Goal: Check status: Check status

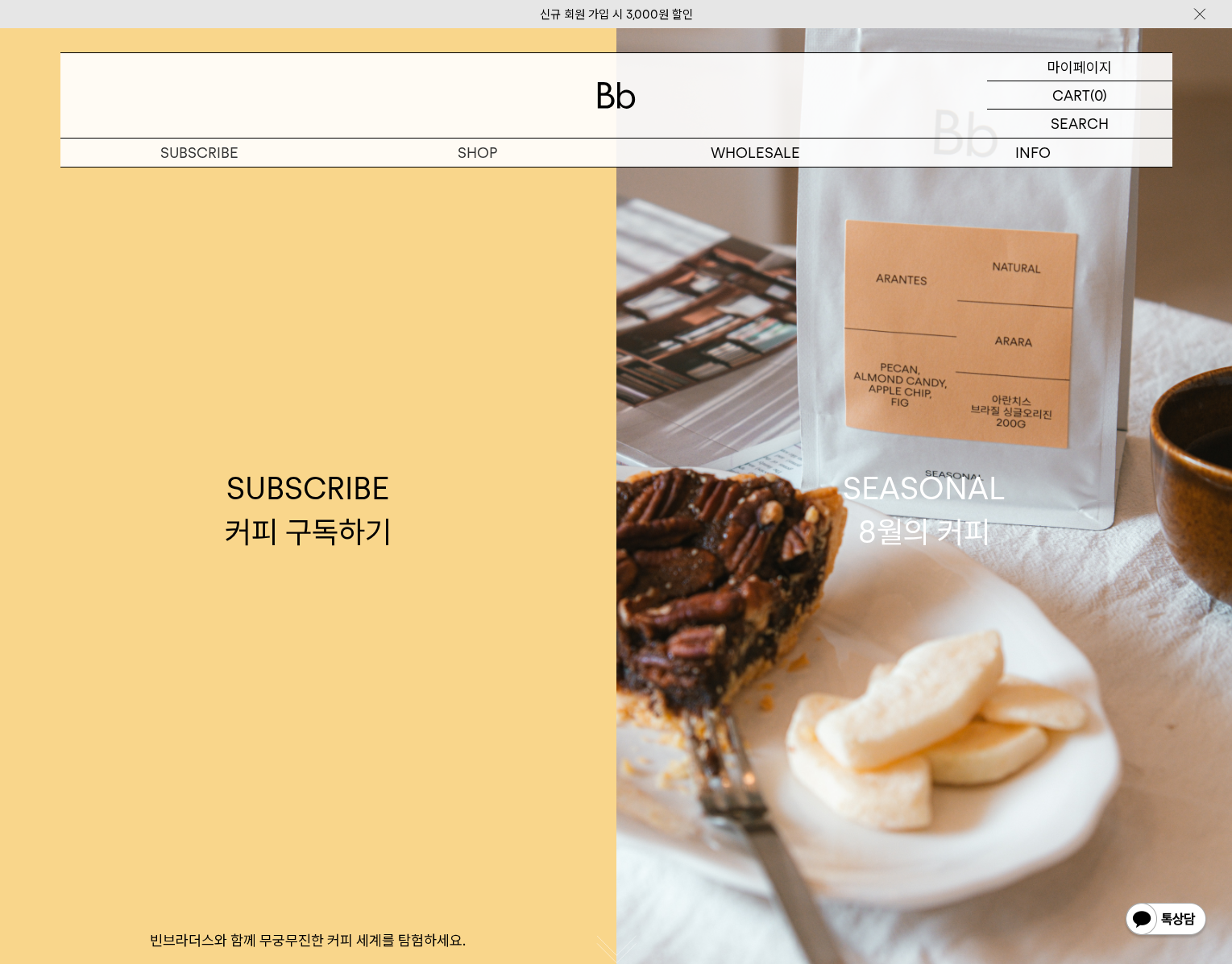
click at [1089, 68] on p "마이페이지" at bounding box center [1079, 66] width 64 height 27
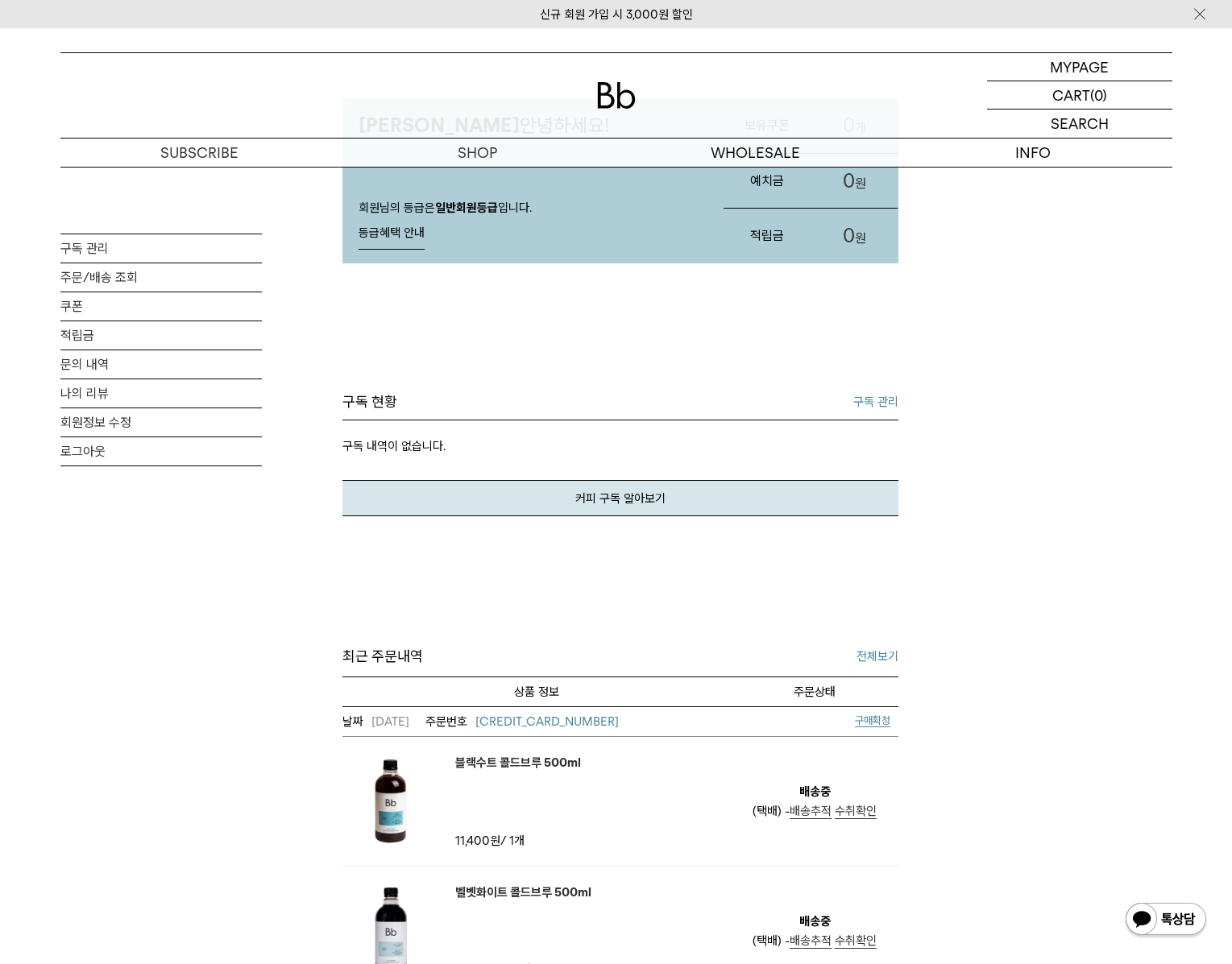
scroll to position [185, 0]
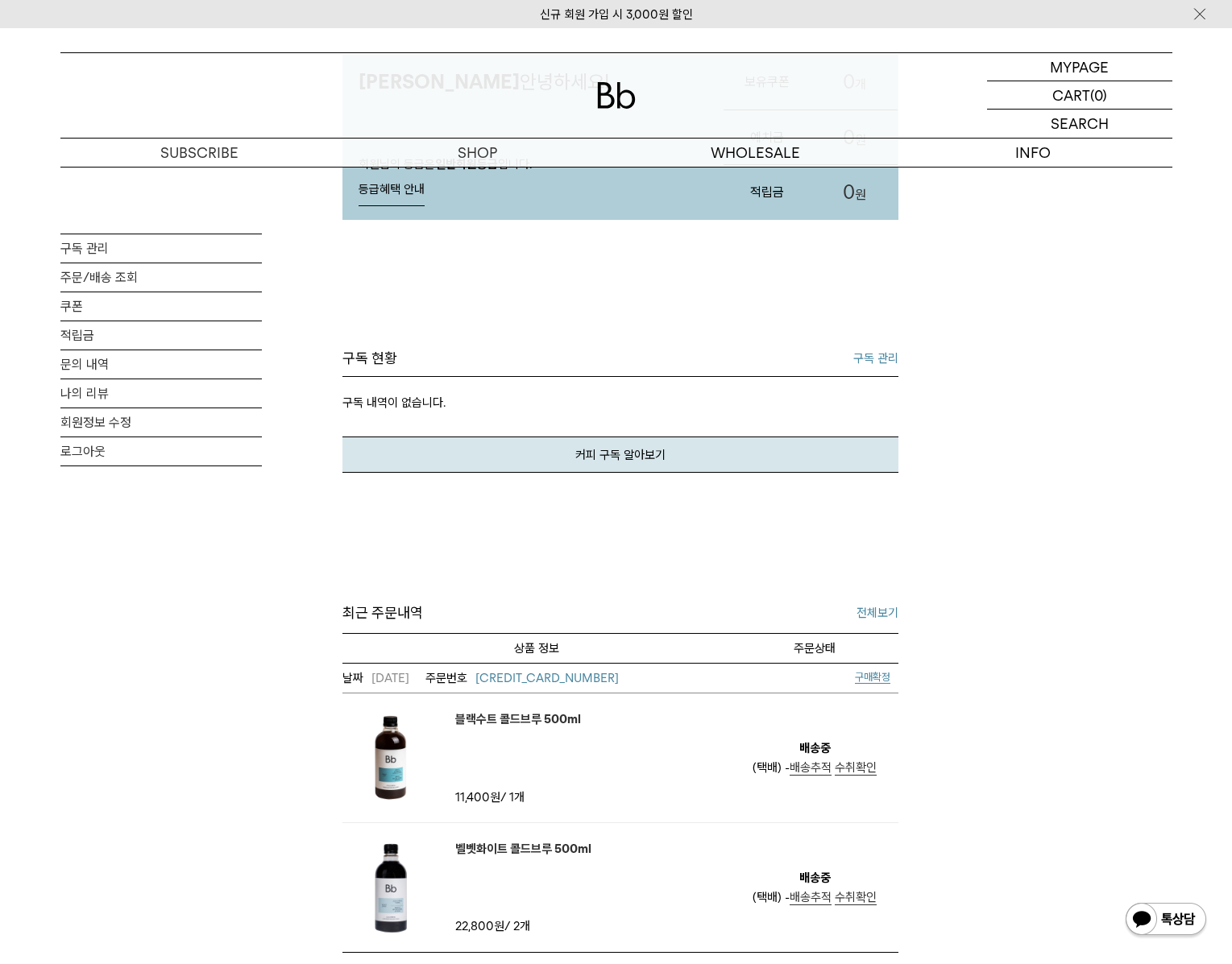
drag, startPoint x: 770, startPoint y: 673, endPoint x: 821, endPoint y: 648, distance: 56.8
click at [771, 672] on td "[DATE] [CREDIT_CARD_NUMBER] 구매확정" at bounding box center [620, 678] width 555 height 31
click at [865, 622] on link "전체보기" at bounding box center [878, 613] width 42 height 19
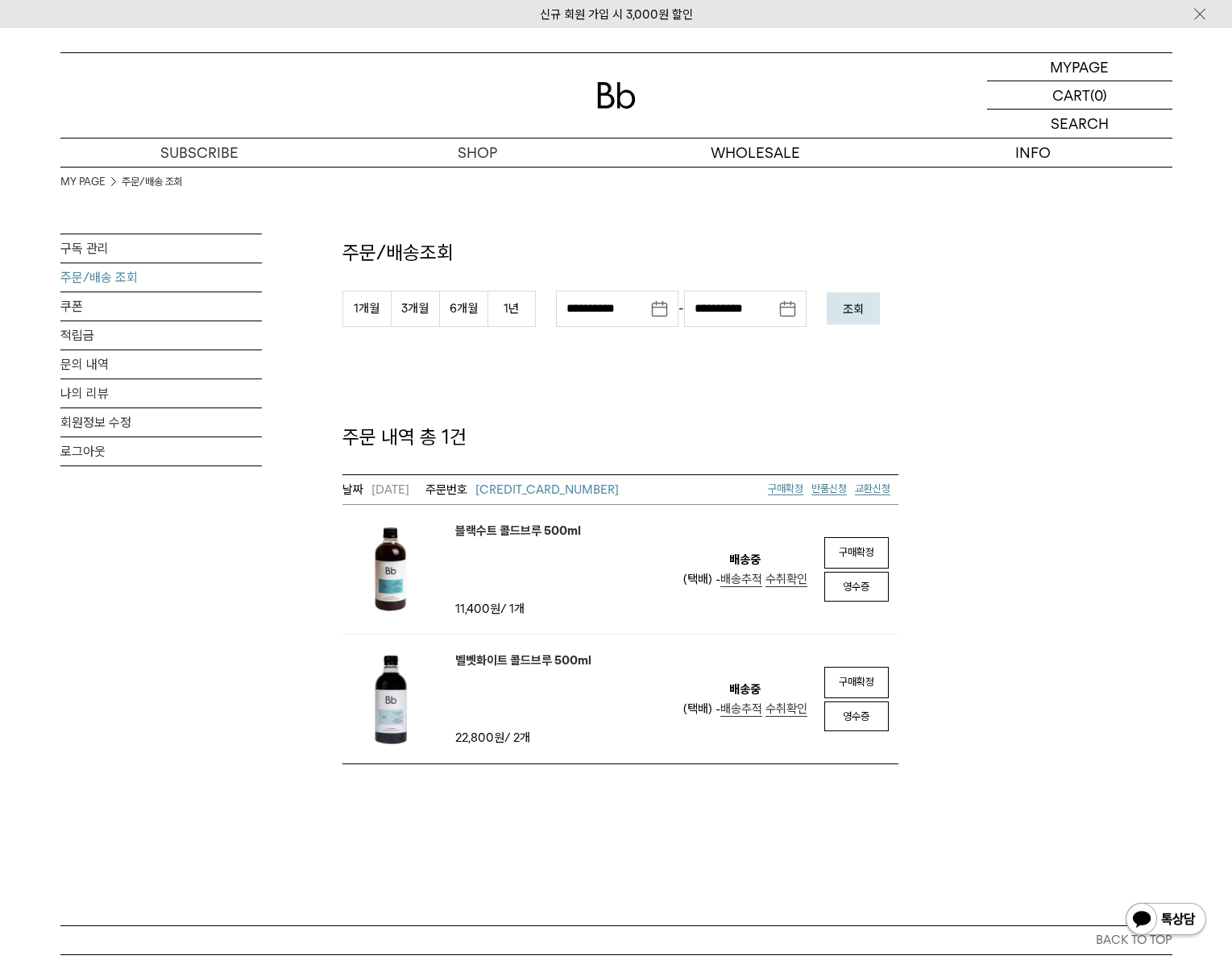
click at [560, 493] on span "2508162029147015" at bounding box center [547, 489] width 143 height 14
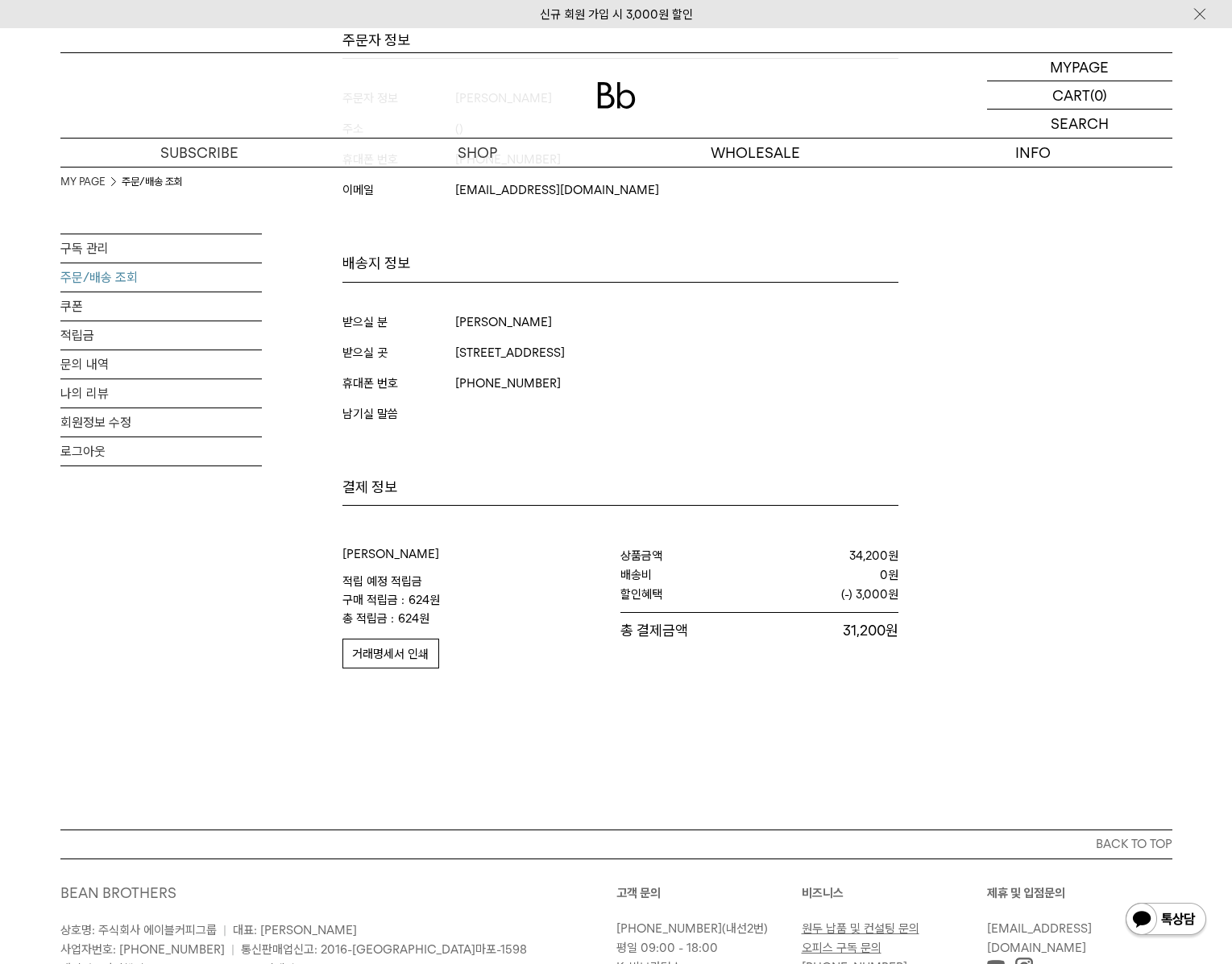
scroll to position [748, 0]
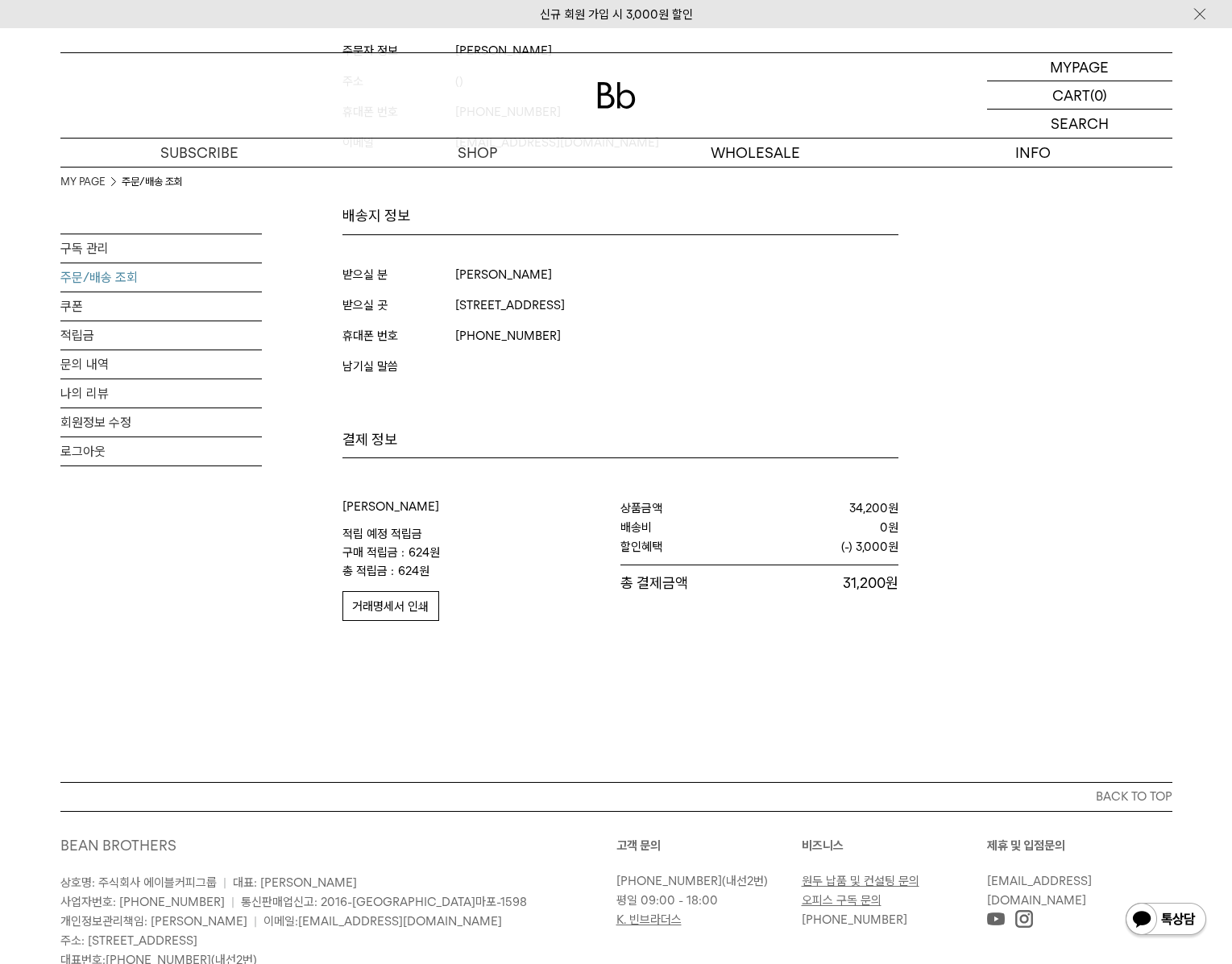
click at [395, 608] on span "거래명세서 인쇄" at bounding box center [391, 606] width 77 height 14
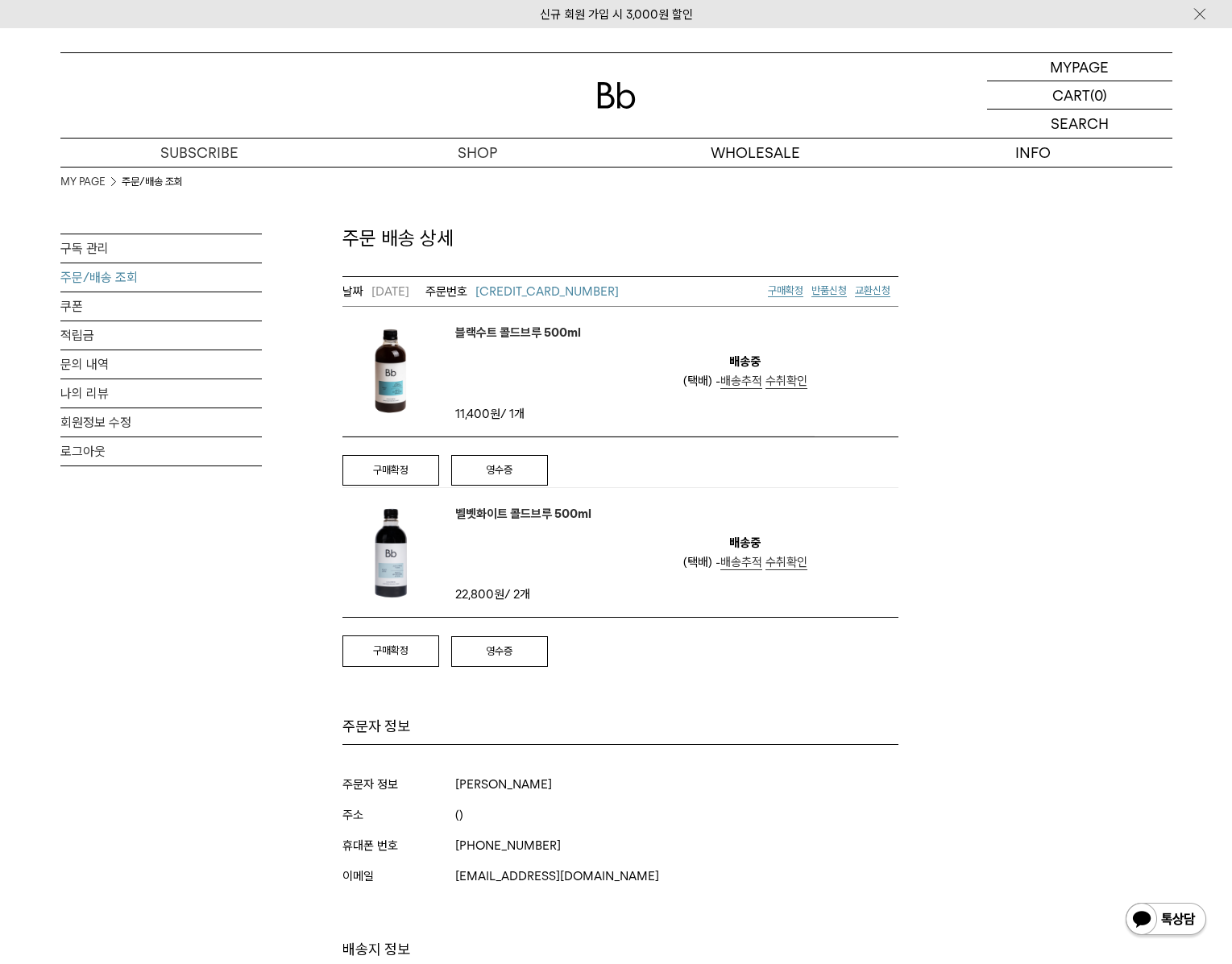
scroll to position [0, 0]
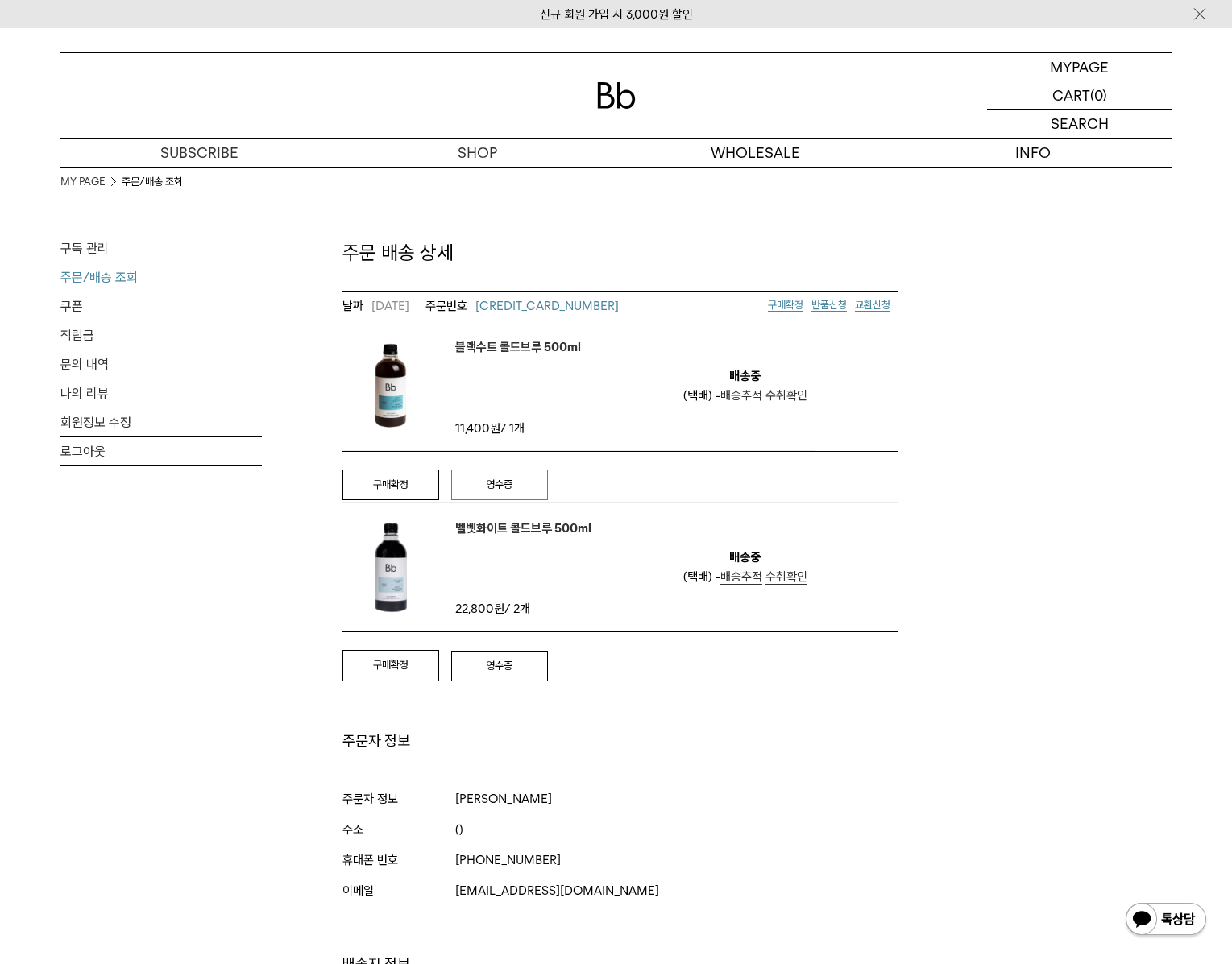
click at [496, 487] on span "영수증" at bounding box center [500, 484] width 27 height 13
click at [741, 397] on span "배송추적" at bounding box center [741, 394] width 42 height 14
click at [147, 367] on link "문의 내역" at bounding box center [161, 364] width 201 height 28
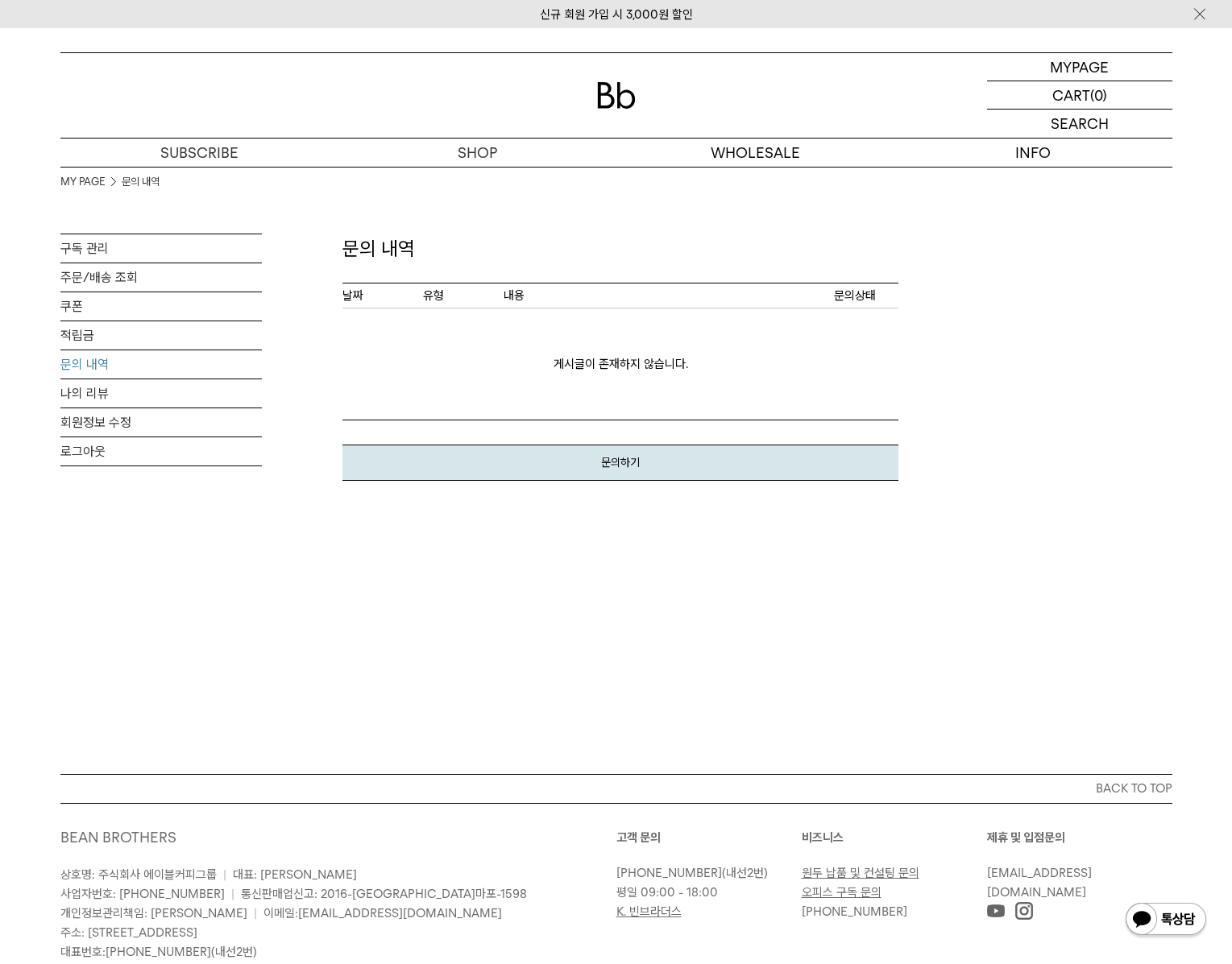
click at [618, 78] on div at bounding box center [616, 95] width 1112 height 85
click at [614, 94] on img at bounding box center [616, 95] width 38 height 27
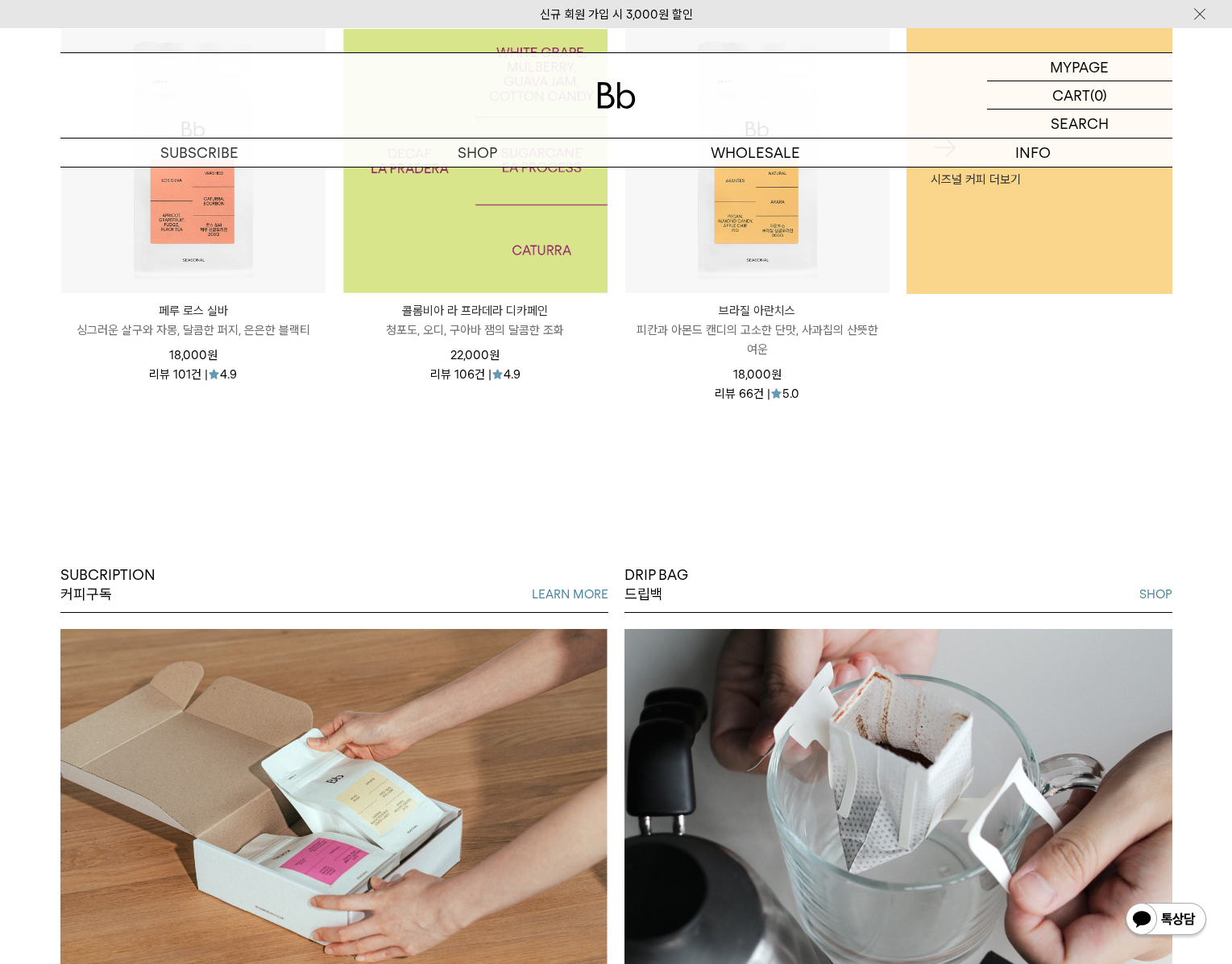
scroll to position [1163, 0]
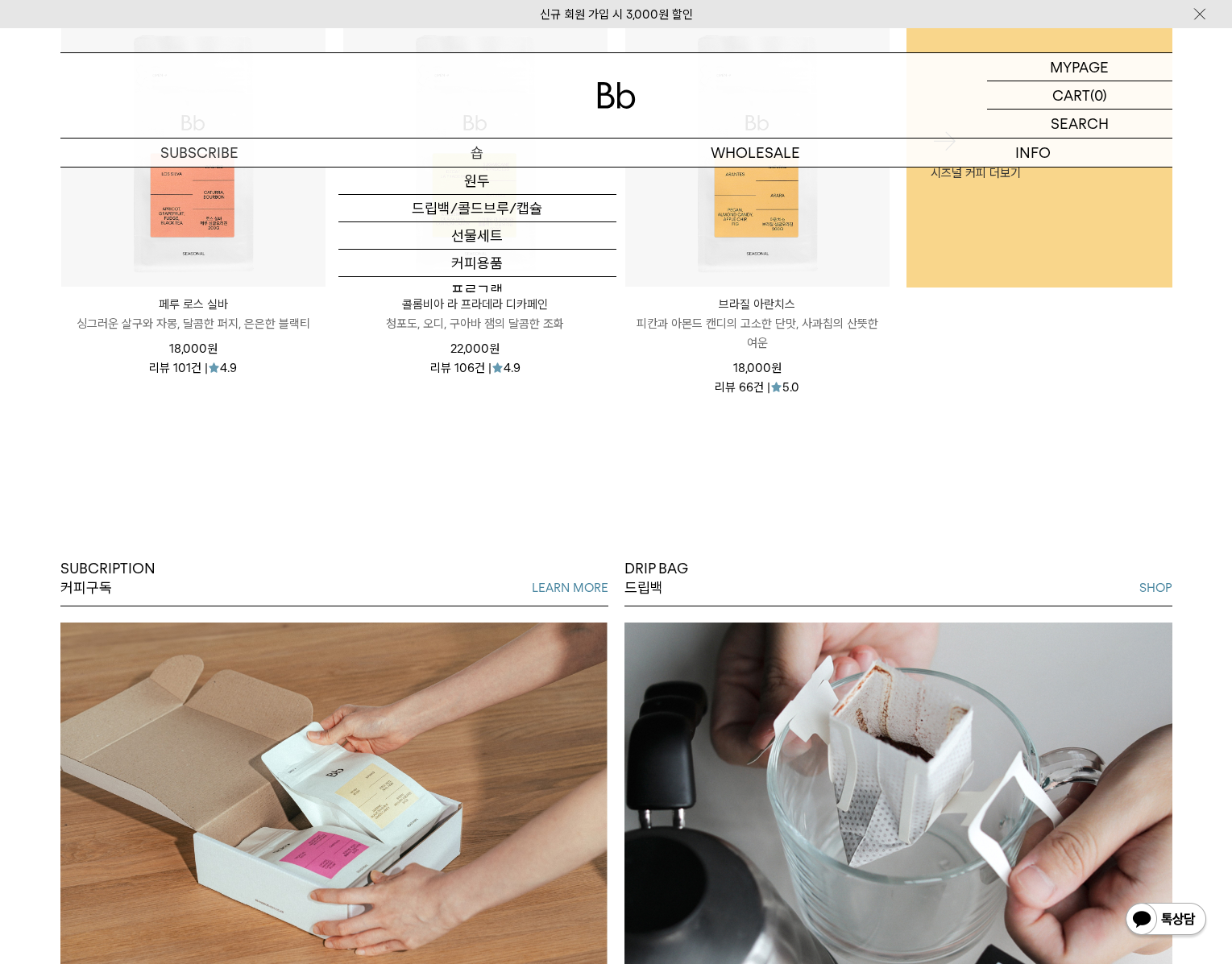
click at [487, 141] on p "숍" at bounding box center [476, 152] width 278 height 28
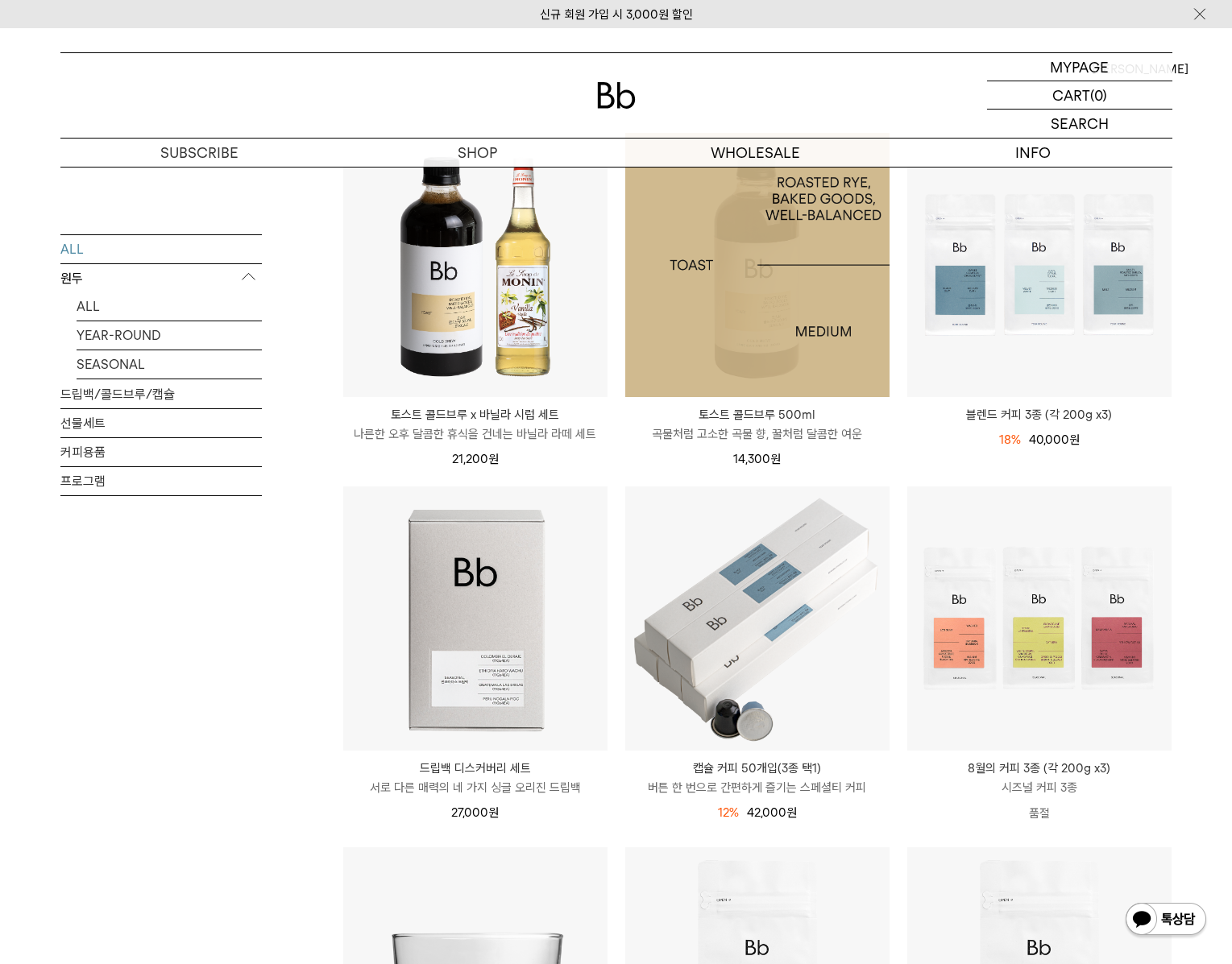
scroll to position [190, 0]
click at [701, 342] on img at bounding box center [757, 264] width 265 height 265
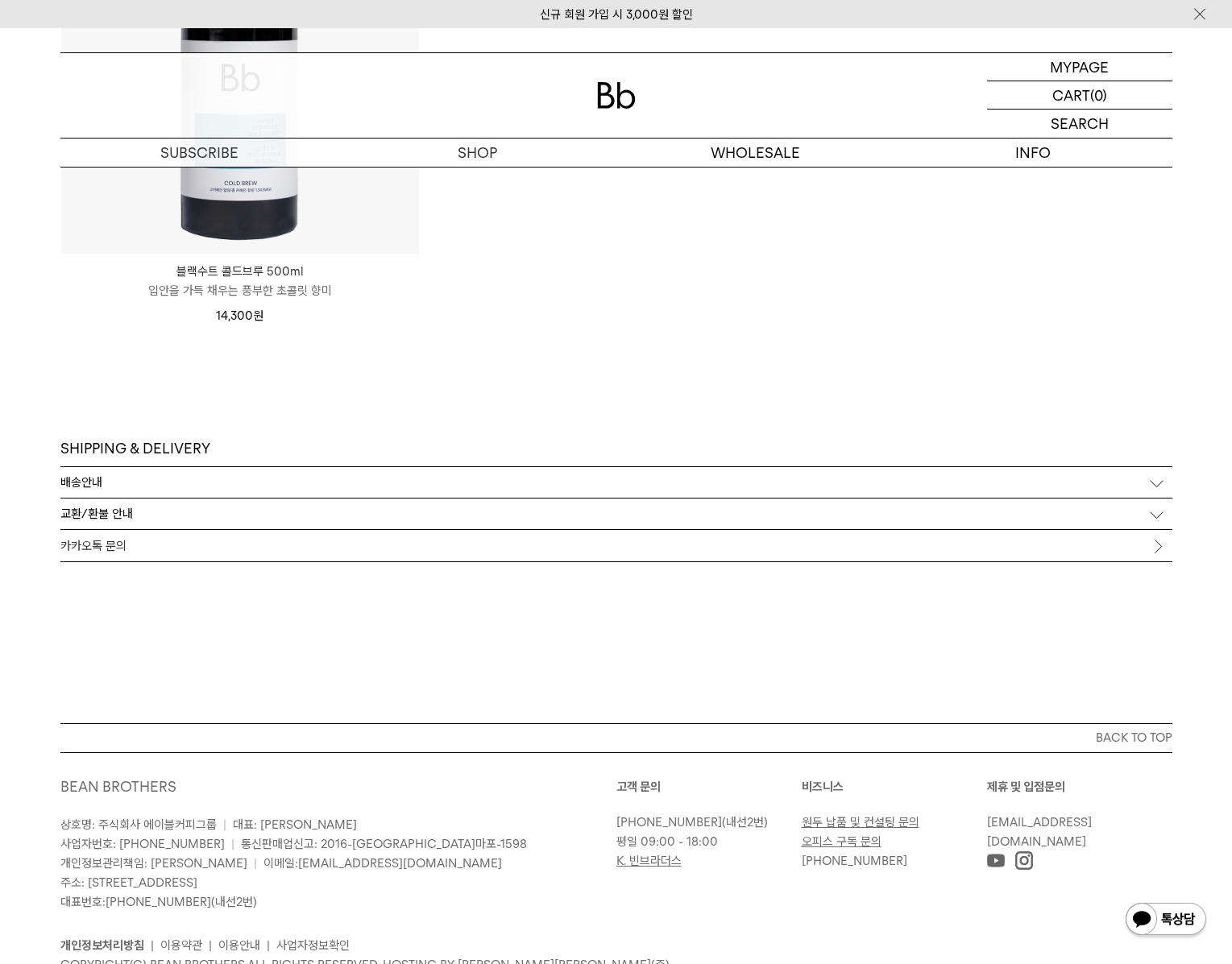
scroll to position [4972, 0]
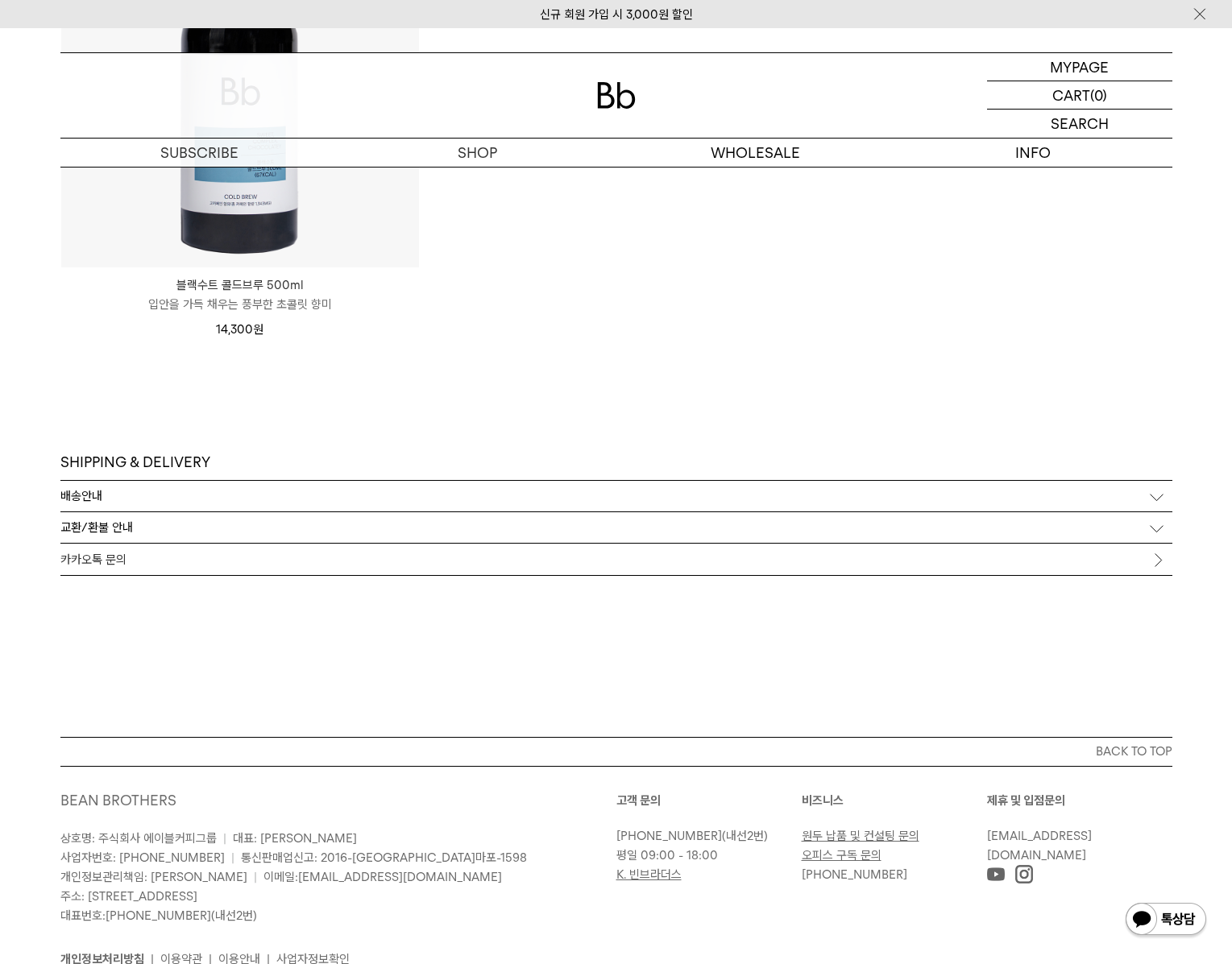
click at [136, 525] on div "교환/환불 안내" at bounding box center [616, 527] width 1112 height 31
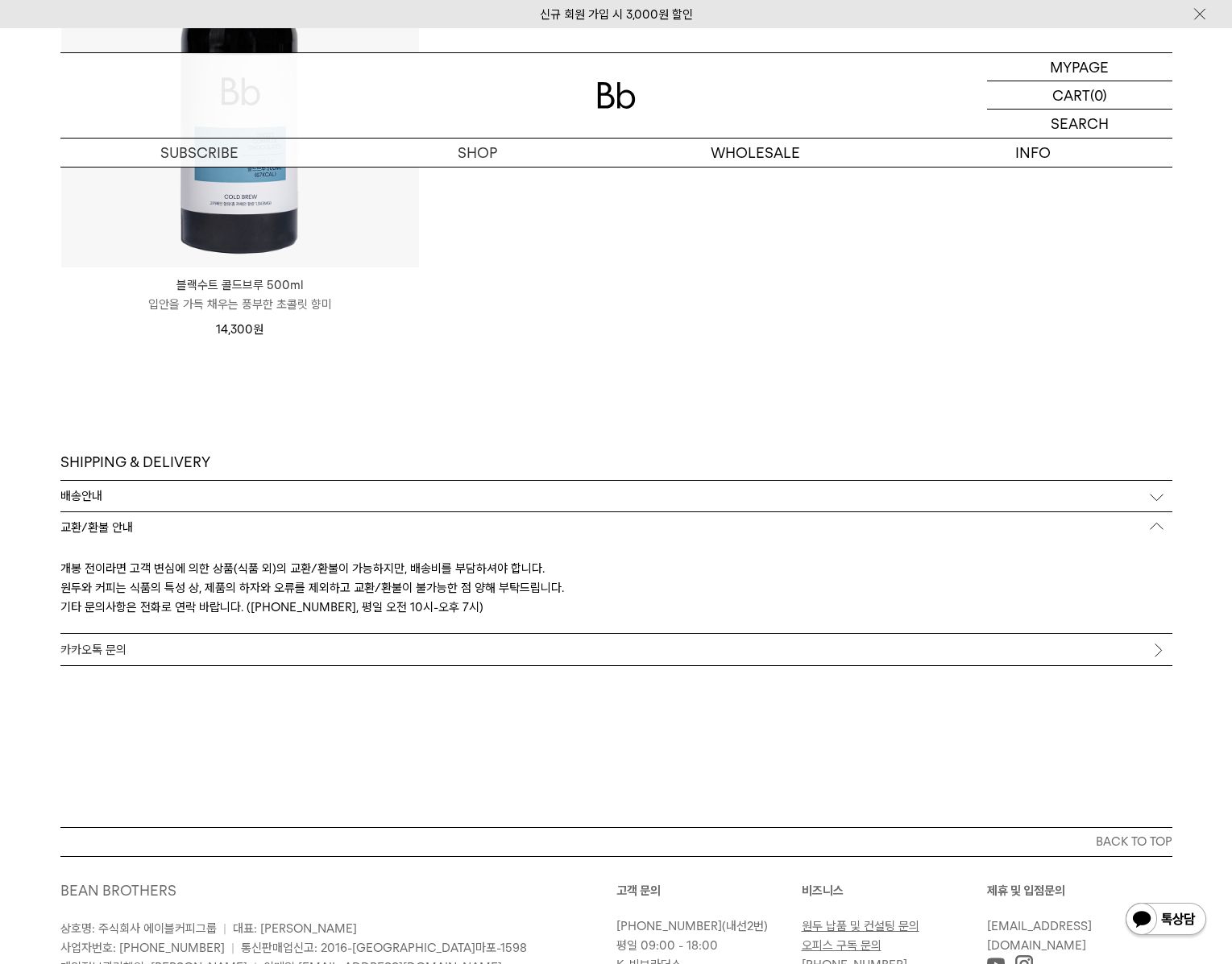
click at [158, 495] on div "배송안내" at bounding box center [616, 496] width 1112 height 31
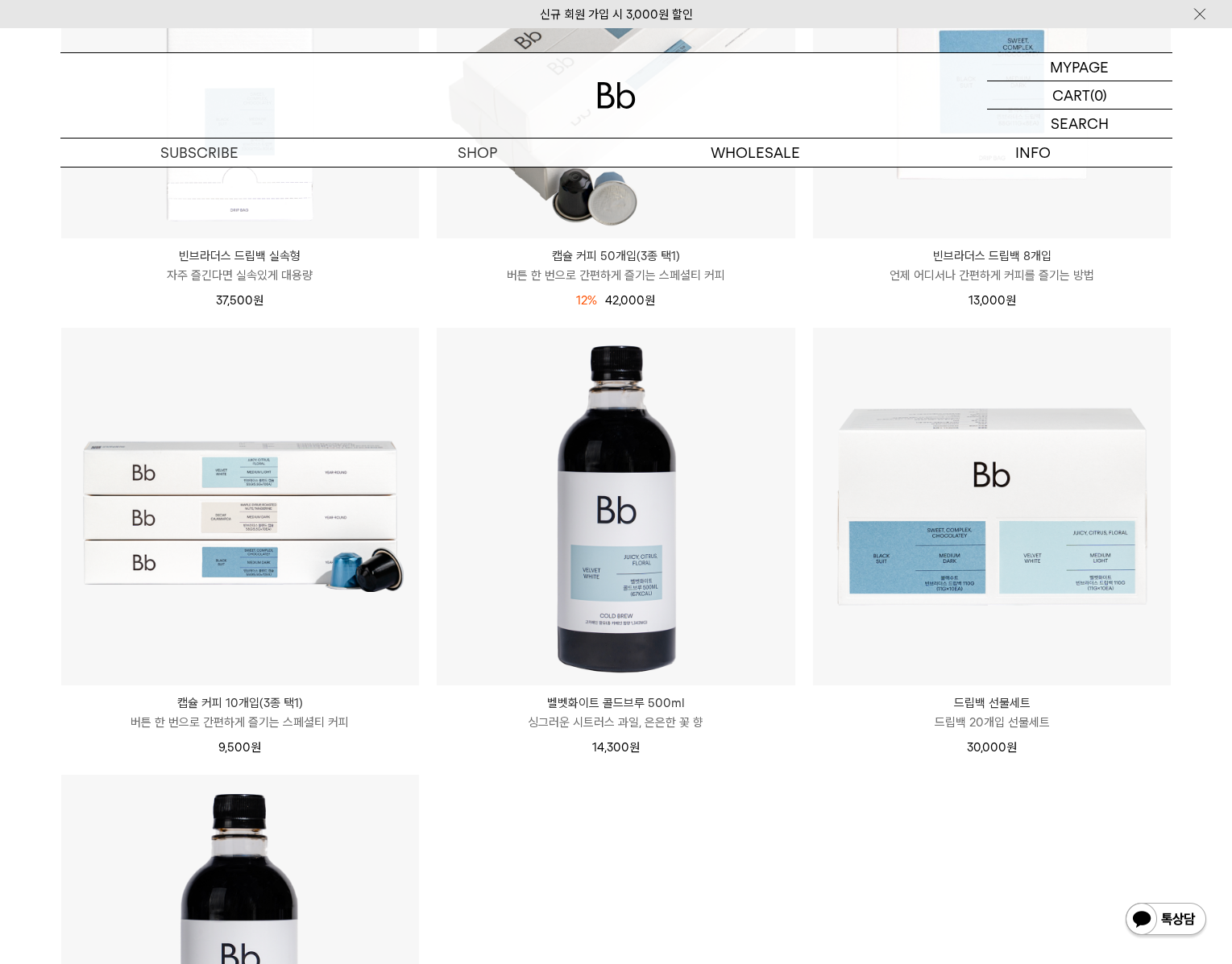
scroll to position [4061, 0]
